Goal: Find specific page/section: Find specific page/section

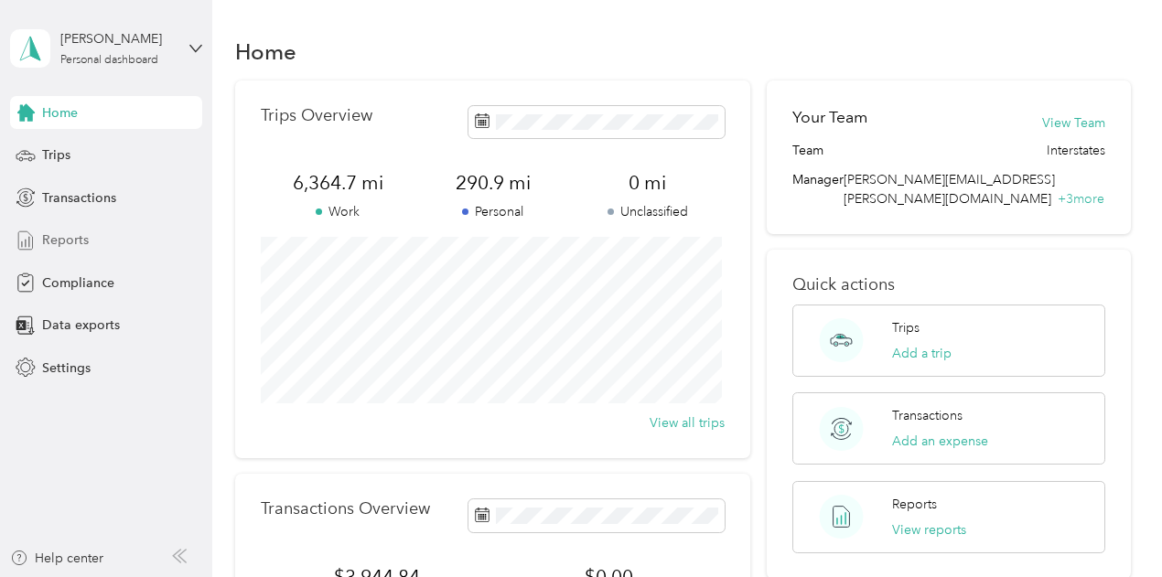
click at [75, 237] on span "Reports" at bounding box center [65, 240] width 47 height 19
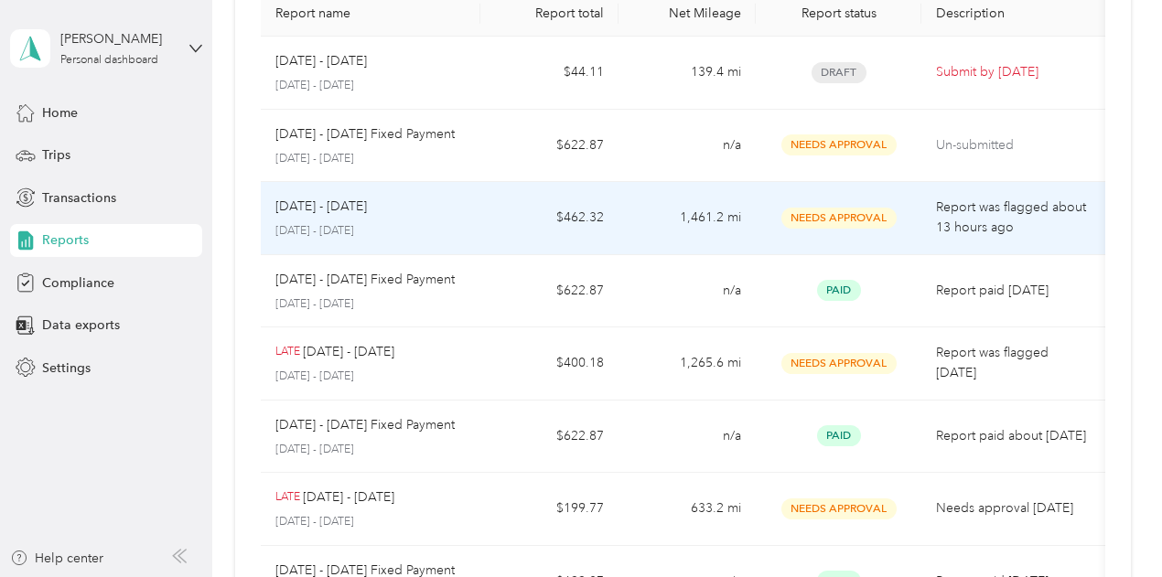
scroll to position [183, 0]
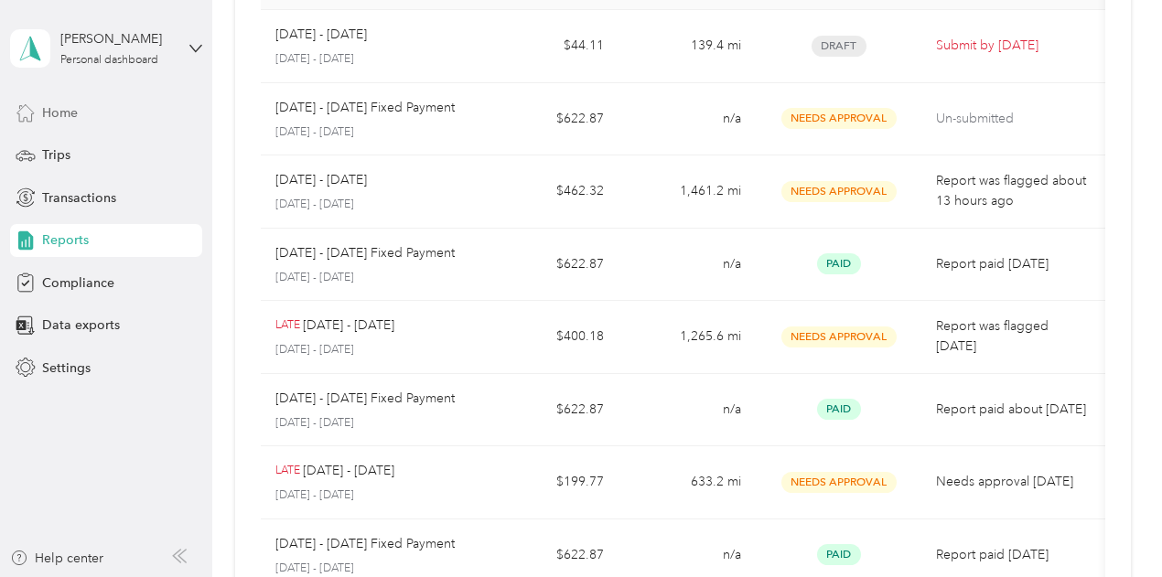
click at [51, 114] on span "Home" at bounding box center [60, 112] width 36 height 19
